Goal: Information Seeking & Learning: Learn about a topic

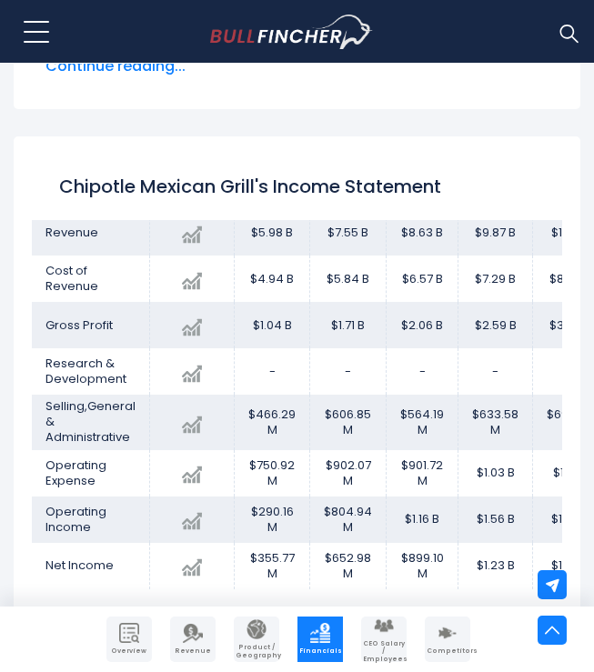
scroll to position [51, 0]
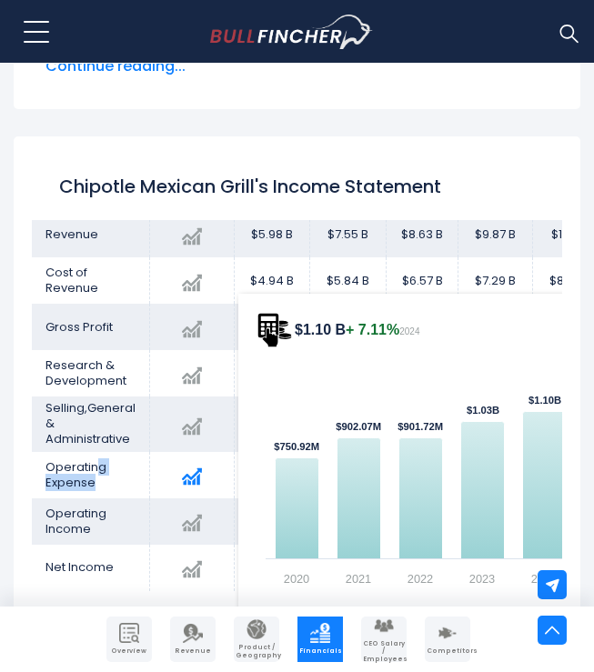
drag, startPoint x: 96, startPoint y: 493, endPoint x: 184, endPoint y: 499, distance: 87.5
click at [184, 498] on tr "Operating Expense Created with Highcharts 12.1.2 $1.10 B + 7.11% 2024 $750.92M …" at bounding box center [319, 475] width 575 height 46
click at [184, 486] on img at bounding box center [192, 476] width 20 height 20
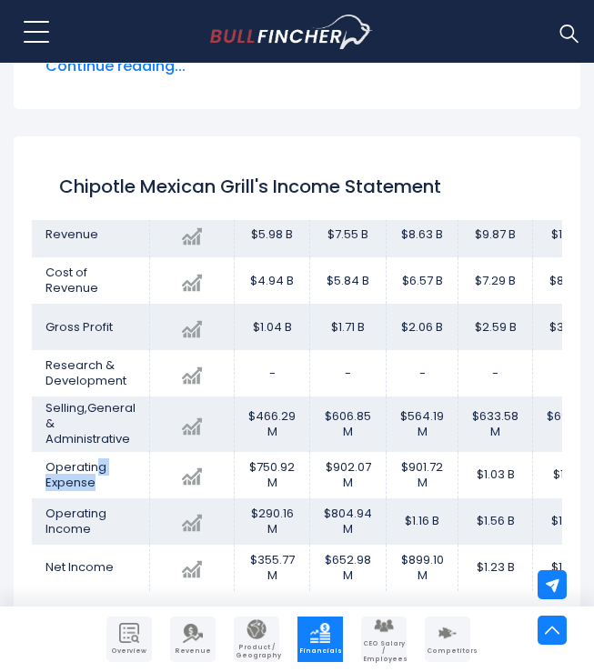
click at [103, 491] on span "Operating Expense" at bounding box center [75, 474] width 61 height 33
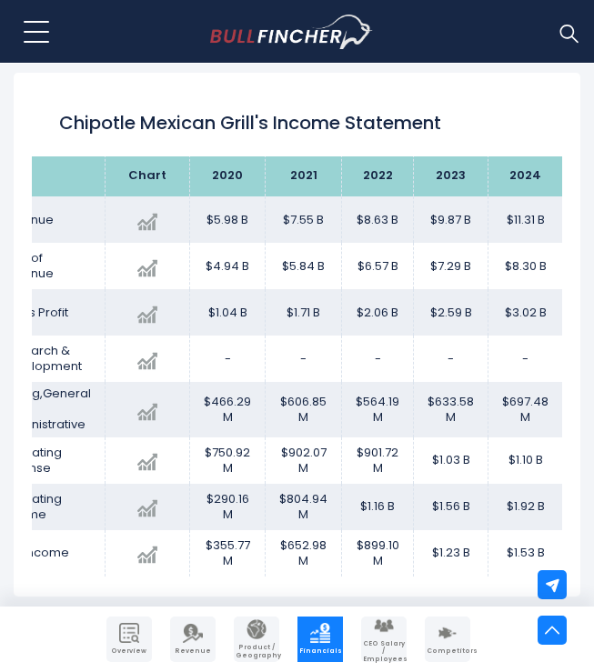
scroll to position [0, 48]
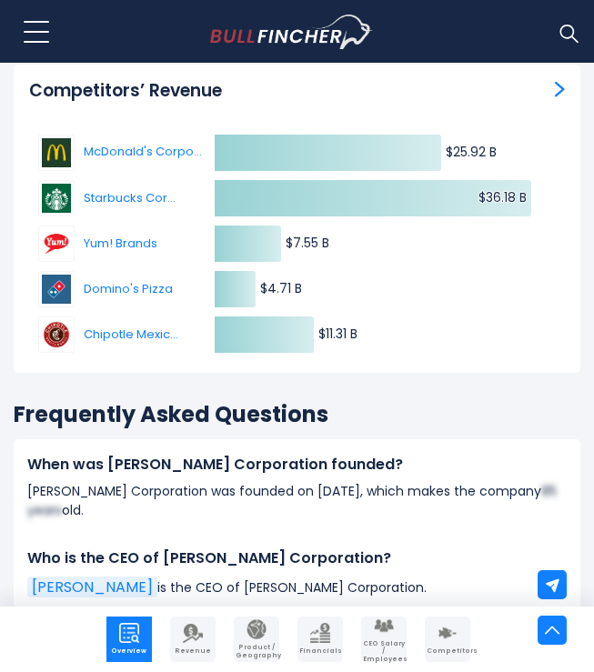
scroll to position [13163, 0]
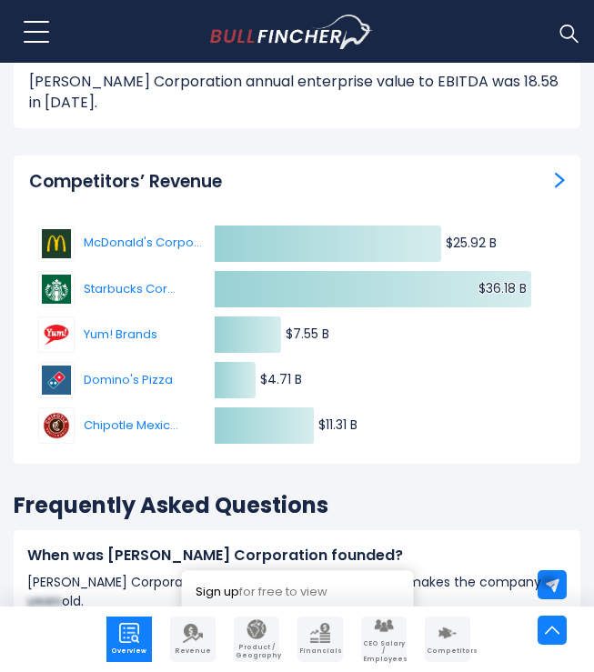
click at [205, 583] on link "Sign up" at bounding box center [217, 591] width 44 height 17
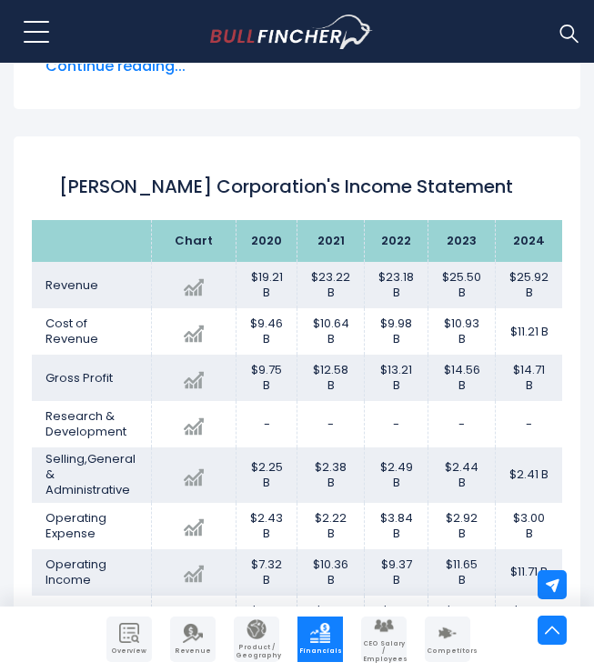
scroll to position [1234, 0]
